Goal: Use online tool/utility: Utilize a website feature to perform a specific function

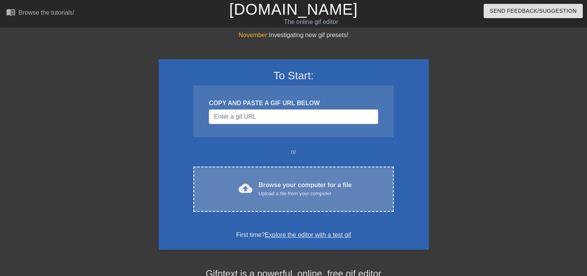
click at [269, 198] on div "cloud_upload Browse your computer for a file Upload a file from your computer C…" at bounding box center [293, 188] width 200 height 45
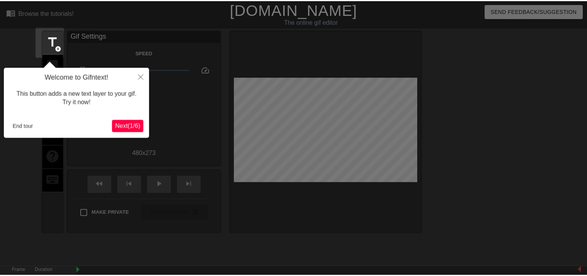
scroll to position [19, 0]
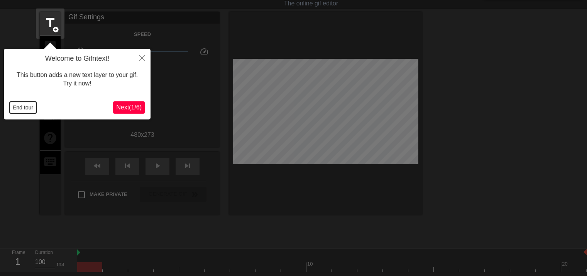
click at [27, 110] on button "End tour" at bounding box center [23, 107] width 27 height 12
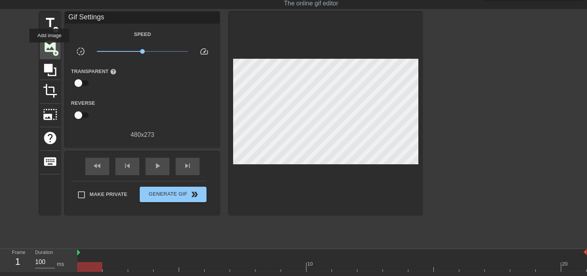
click at [49, 48] on span "image" at bounding box center [50, 46] width 15 height 15
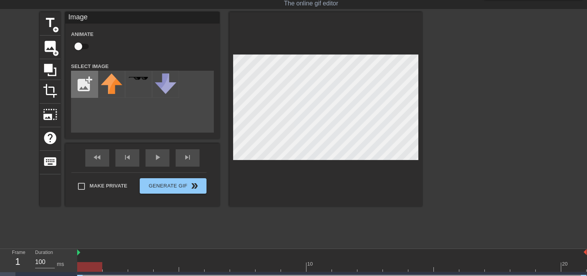
click at [79, 81] on input "file" at bounding box center [84, 84] width 26 height 26
type input "C:\fakepath\Capto-logo-2.svg"
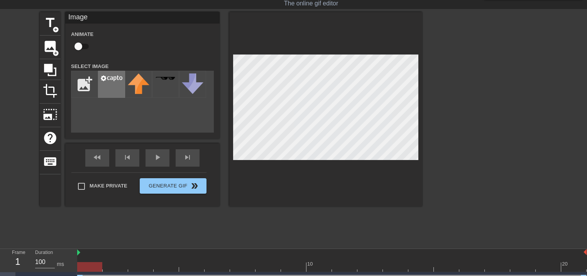
click at [110, 88] on div at bounding box center [111, 84] width 27 height 27
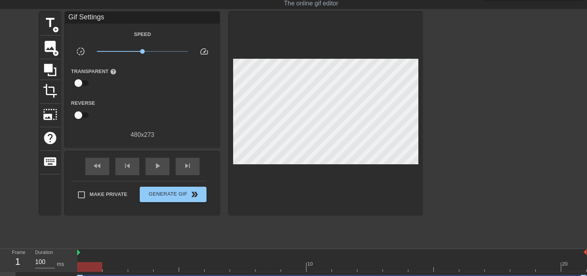
click at [506, 81] on div at bounding box center [489, 128] width 116 height 232
click at [124, 164] on span "skip_previous" at bounding box center [127, 165] width 9 height 9
click at [162, 168] on div "play_arrow" at bounding box center [157, 165] width 24 height 17
click at [162, 168] on div "pause" at bounding box center [157, 165] width 24 height 17
click at [51, 25] on span "title" at bounding box center [50, 22] width 15 height 15
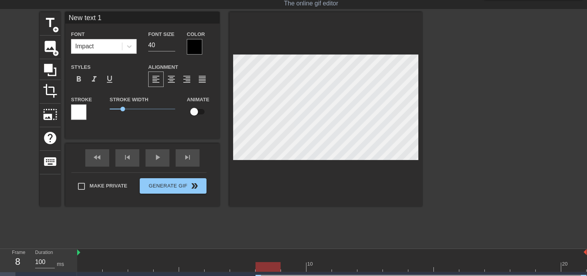
click at [190, 44] on div at bounding box center [194, 46] width 15 height 15
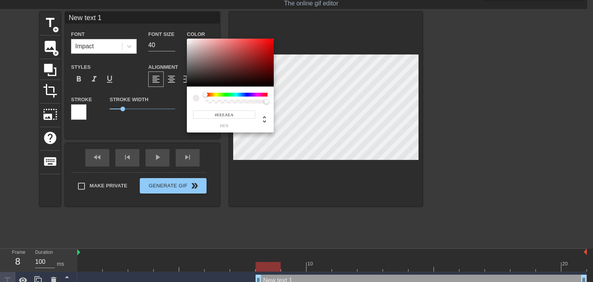
click at [188, 42] on div at bounding box center [230, 63] width 87 height 48
type input "#FFFFFF"
drag, startPoint x: 188, startPoint y: 42, endPoint x: 186, endPoint y: 24, distance: 18.6
click at [186, 24] on div "#FFFFFF hex" at bounding box center [296, 141] width 593 height 282
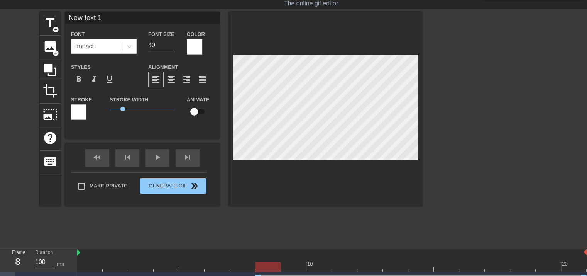
click at [74, 113] on div at bounding box center [78, 111] width 15 height 15
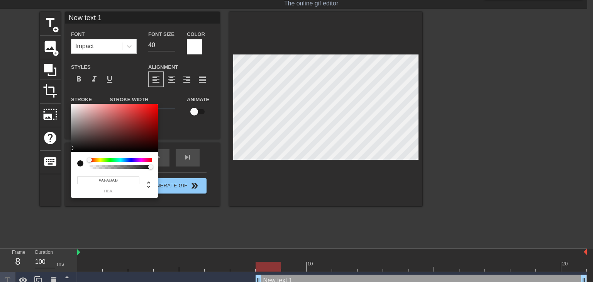
type input "#000000"
drag, startPoint x: 73, startPoint y: 148, endPoint x: 69, endPoint y: 174, distance: 26.6
click at [69, 174] on div "#000000 hex" at bounding box center [296, 141] width 593 height 282
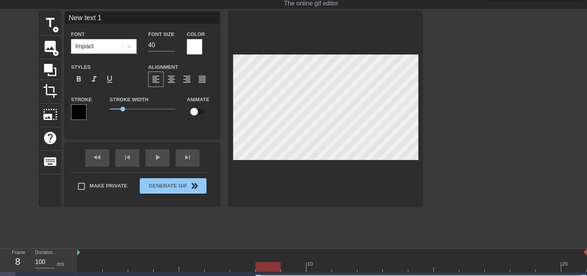
drag, startPoint x: 117, startPoint y: 19, endPoint x: 24, endPoint y: 5, distance: 94.0
click at [24, 5] on div "menu_book Browse the tutorials! [DOMAIN_NAME] The online gif editor Send Feedba…" at bounding box center [293, 143] width 587 height 325
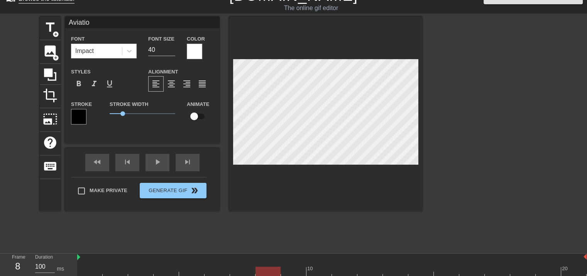
type input "Aviation"
click at [481, 117] on div at bounding box center [489, 133] width 116 height 232
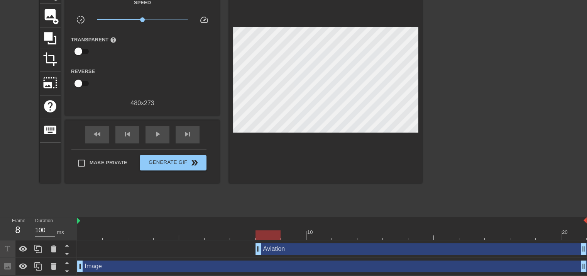
scroll to position [51, 0]
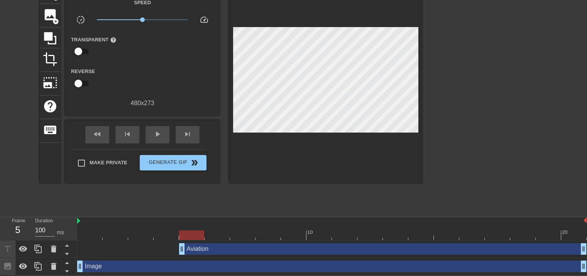
drag, startPoint x: 257, startPoint y: 252, endPoint x: 193, endPoint y: 247, distance: 64.2
drag, startPoint x: 80, startPoint y: 266, endPoint x: 121, endPoint y: 266, distance: 40.9
click at [121, 266] on div "Image drag_handle drag_handle" at bounding box center [331, 266] width 509 height 12
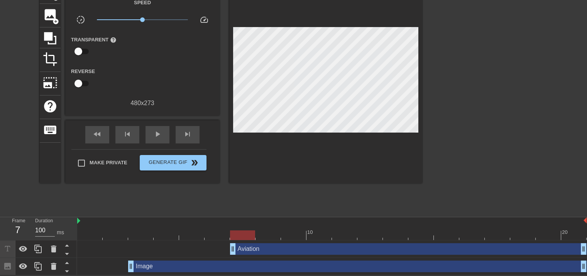
drag, startPoint x: 183, startPoint y: 249, endPoint x: 242, endPoint y: 249, distance: 59.8
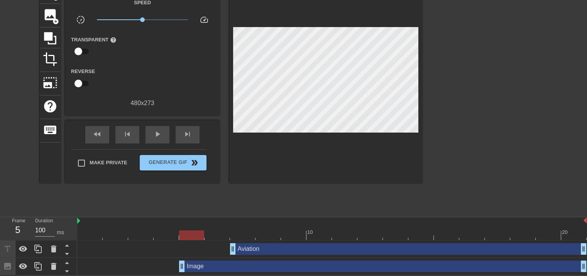
drag, startPoint x: 129, startPoint y: 263, endPoint x: 181, endPoint y: 263, distance: 52.1
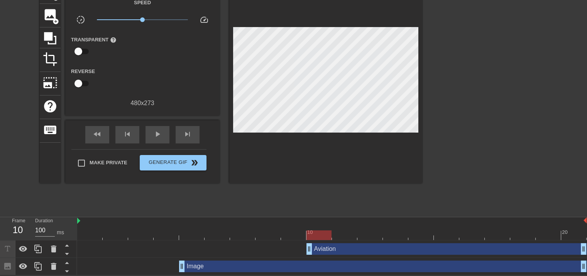
drag, startPoint x: 235, startPoint y: 250, endPoint x: 309, endPoint y: 251, distance: 74.5
click at [403, 247] on div "Aviation drag_handle drag_handle" at bounding box center [446, 249] width 280 height 12
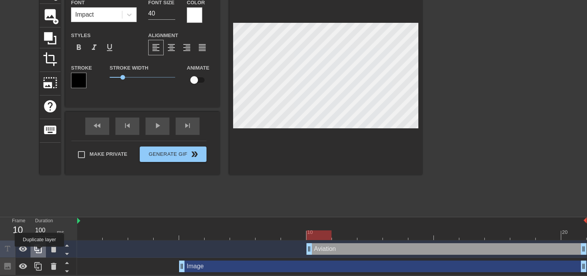
click at [39, 252] on icon at bounding box center [38, 248] width 9 height 9
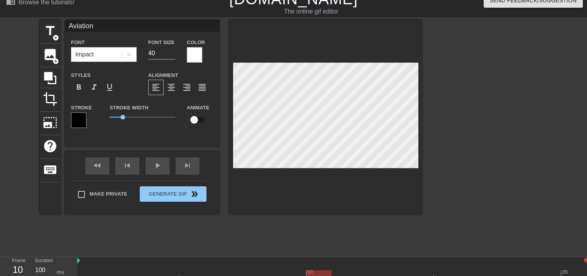
scroll to position [0, 0]
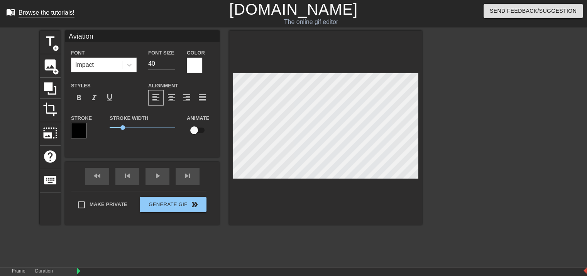
drag, startPoint x: 103, startPoint y: 42, endPoint x: 10, endPoint y: 17, distance: 95.8
click at [10, 17] on div "menu_book Browse the tutorials! [DOMAIN_NAME] The online gif editor Send Feedba…" at bounding box center [293, 171] width 587 height 342
type input "WEEK!!!"
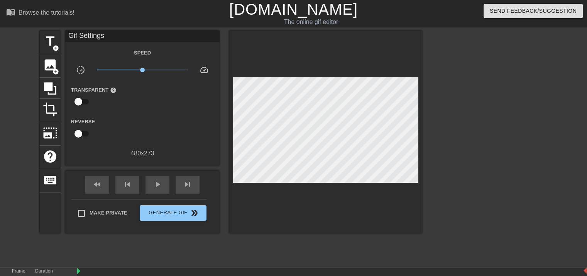
click at [503, 162] on div at bounding box center [489, 146] width 116 height 232
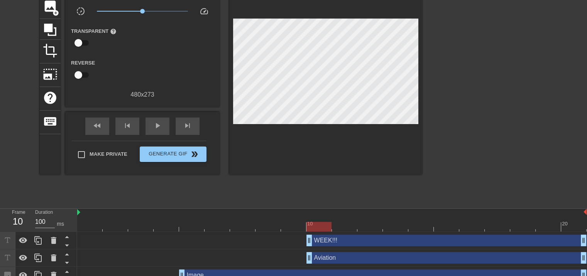
scroll to position [68, 0]
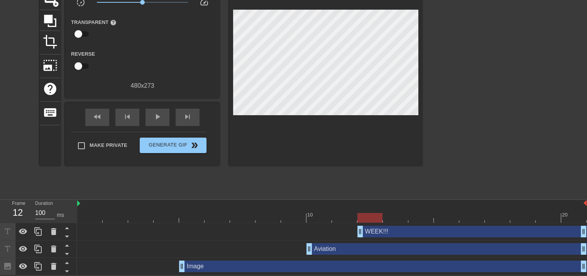
drag, startPoint x: 308, startPoint y: 232, endPoint x: 369, endPoint y: 241, distance: 61.3
click at [369, 241] on div "WEEK!!! drag_handle drag_handle Aviation drag_handle drag_handle Image drag_han…" at bounding box center [332, 249] width 510 height 52
drag, startPoint x: 309, startPoint y: 249, endPoint x: 277, endPoint y: 247, distance: 31.3
click at [277, 247] on div "Aviation drag_handle drag_handle" at bounding box center [331, 249] width 509 height 12
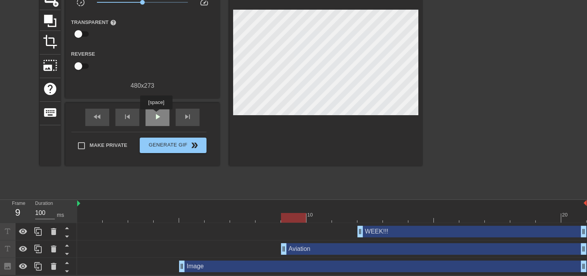
click at [156, 115] on span "play_arrow" at bounding box center [157, 116] width 9 height 9
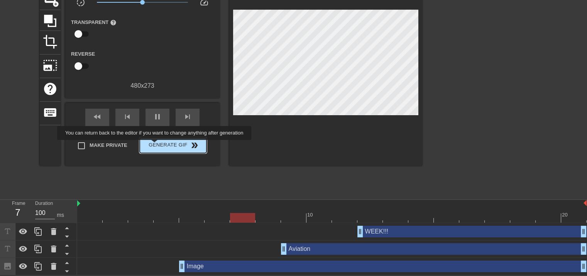
click at [156, 145] on span "Generate Gif double_arrow" at bounding box center [173, 144] width 61 height 9
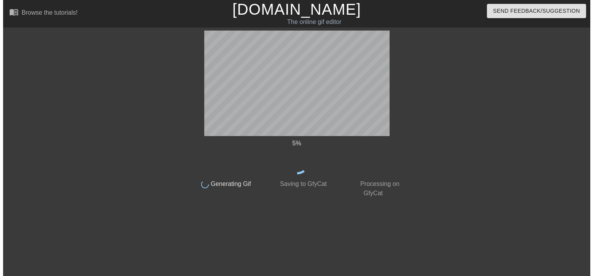
scroll to position [0, 0]
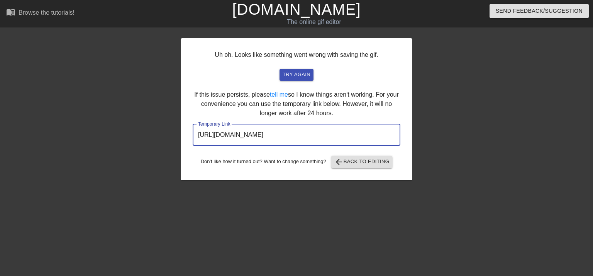
drag, startPoint x: 360, startPoint y: 136, endPoint x: 113, endPoint y: 112, distance: 247.8
click at [113, 112] on div "Uh oh. Looks like something went wrong with saving the gif. try again If this i…" at bounding box center [296, 146] width 593 height 232
